Goal: Information Seeking & Learning: Learn about a topic

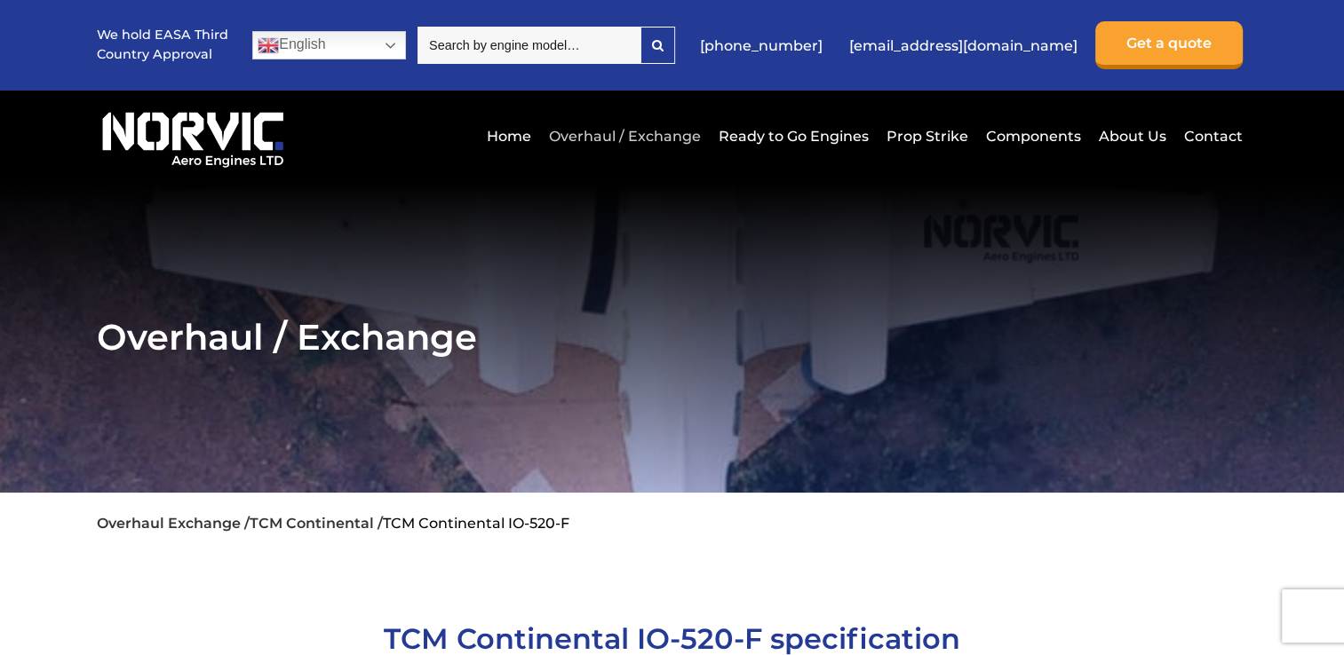
click at [608, 135] on link "Overhaul / Exchange" at bounding box center [624, 137] width 161 height 44
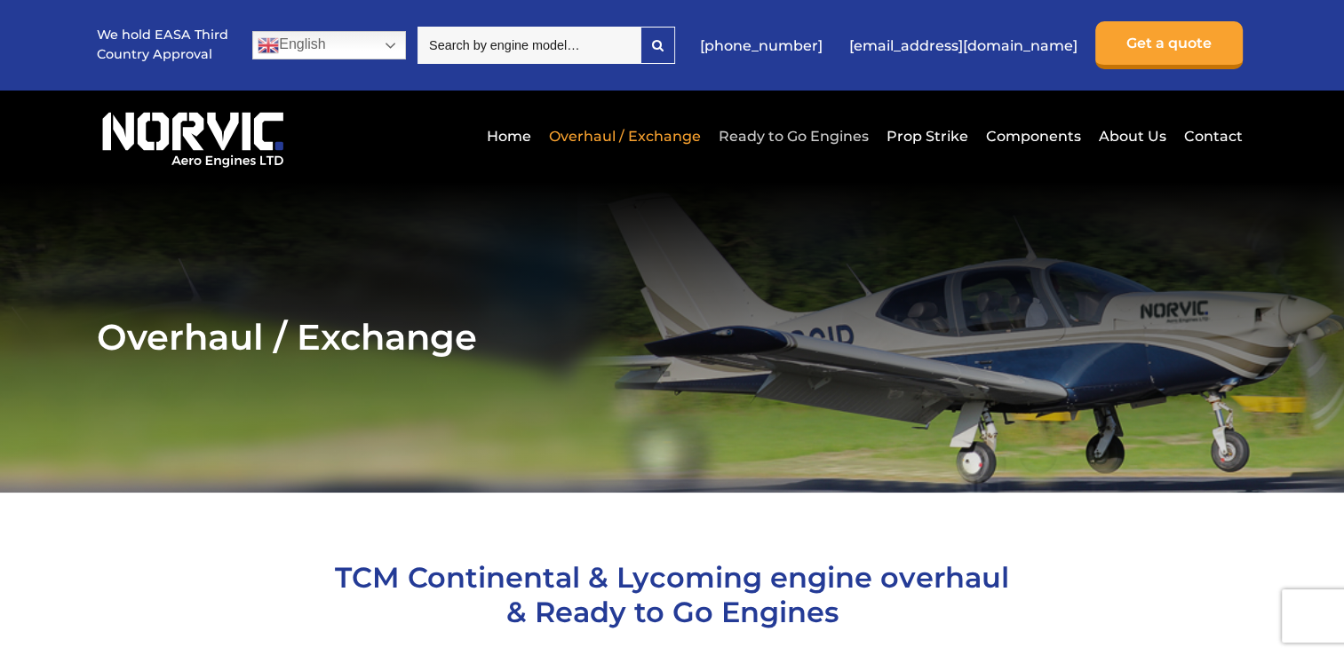
click at [834, 136] on link "Ready to Go Engines" at bounding box center [793, 137] width 159 height 44
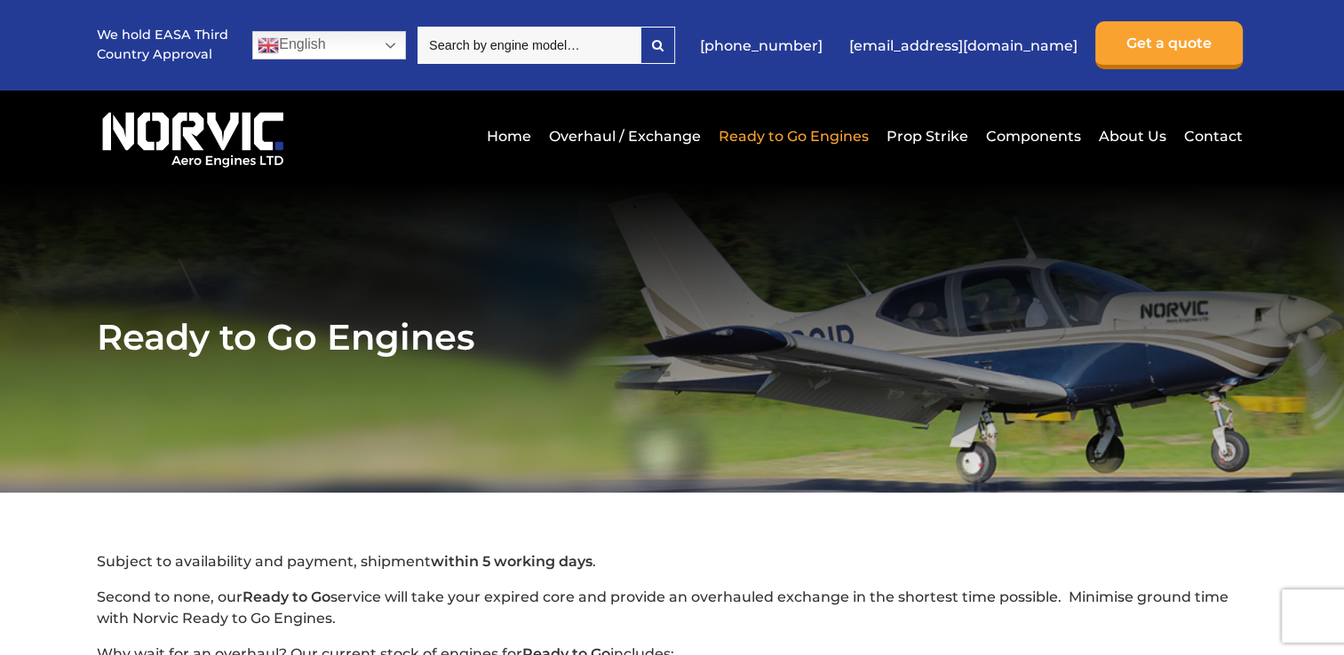
click at [834, 136] on link "Ready to Go Engines" at bounding box center [793, 137] width 159 height 44
